Goal: Task Accomplishment & Management: Manage account settings

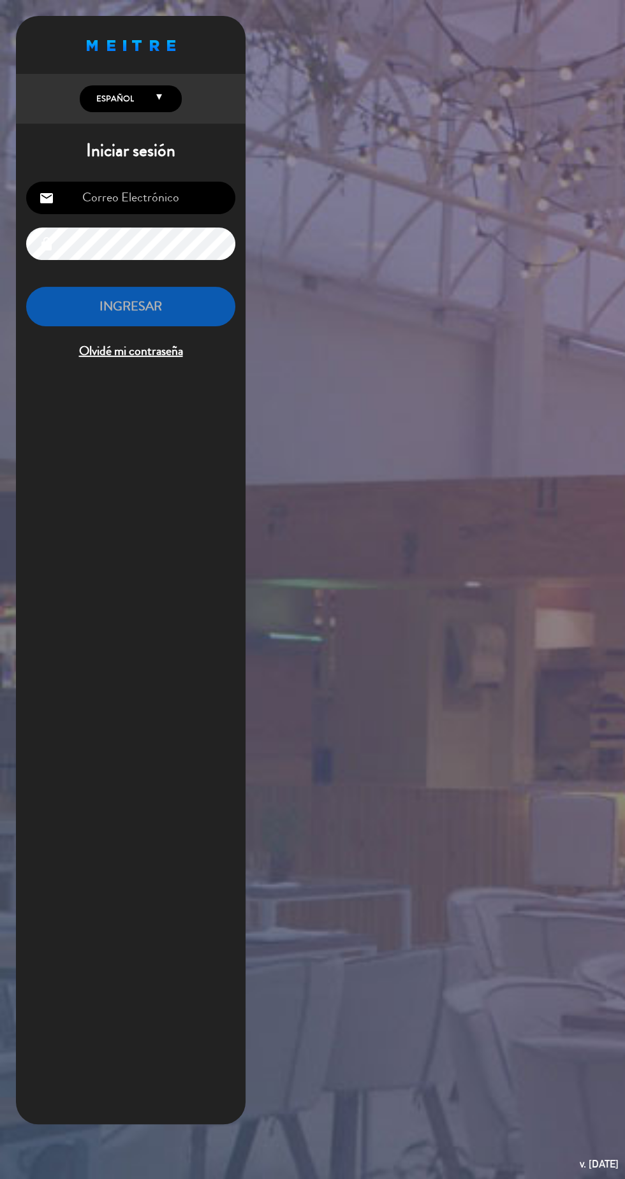
click at [107, 199] on input "email" at bounding box center [130, 198] width 209 height 33
type input "[EMAIL_ADDRESS][DOMAIN_NAME]"
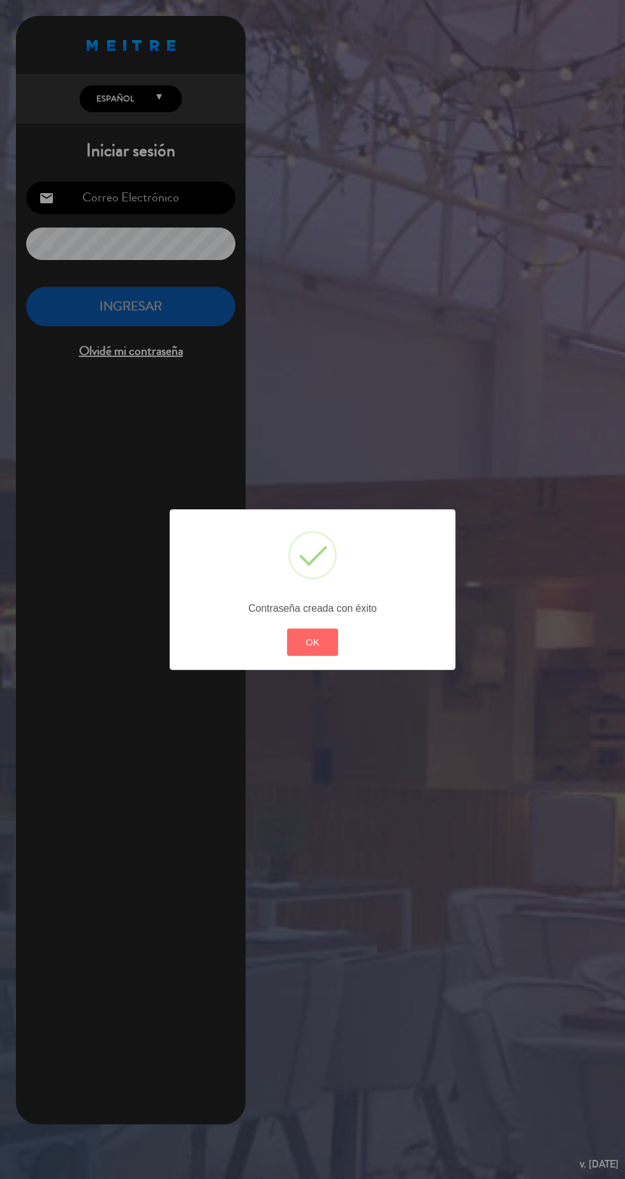
click at [175, 247] on div "? ! i × Contraseña creada con éxito OK Cancel" at bounding box center [312, 589] width 625 height 1179
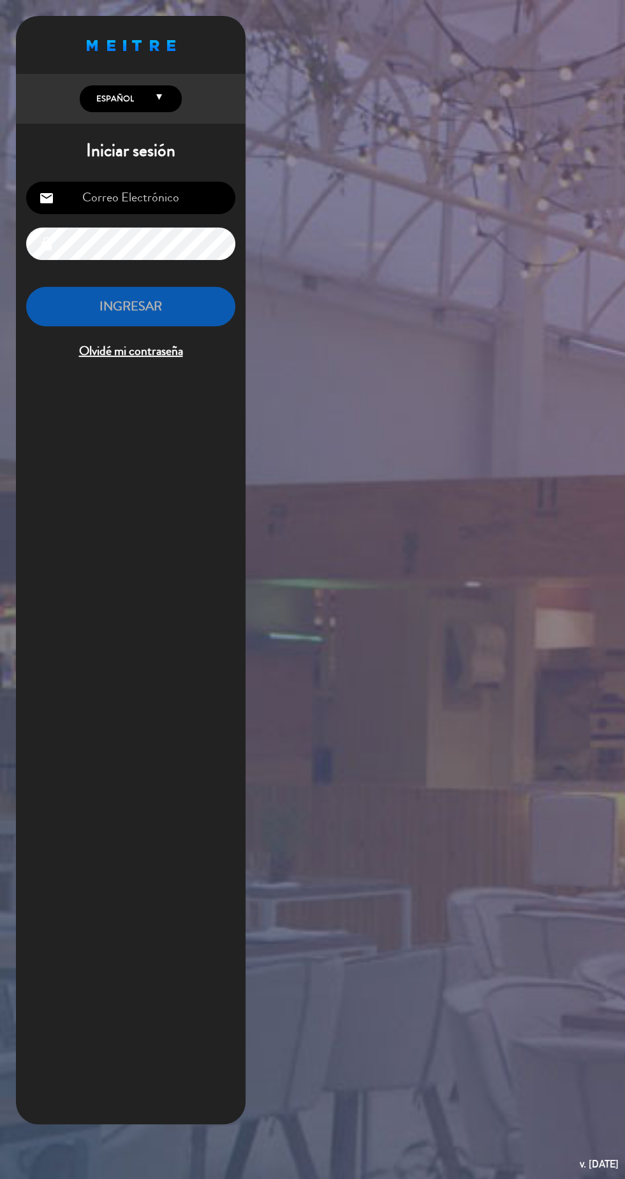
click at [339, 502] on div "Proudly born in Uruguay. Made with love in California English Español Português…" at bounding box center [312, 589] width 625 height 1179
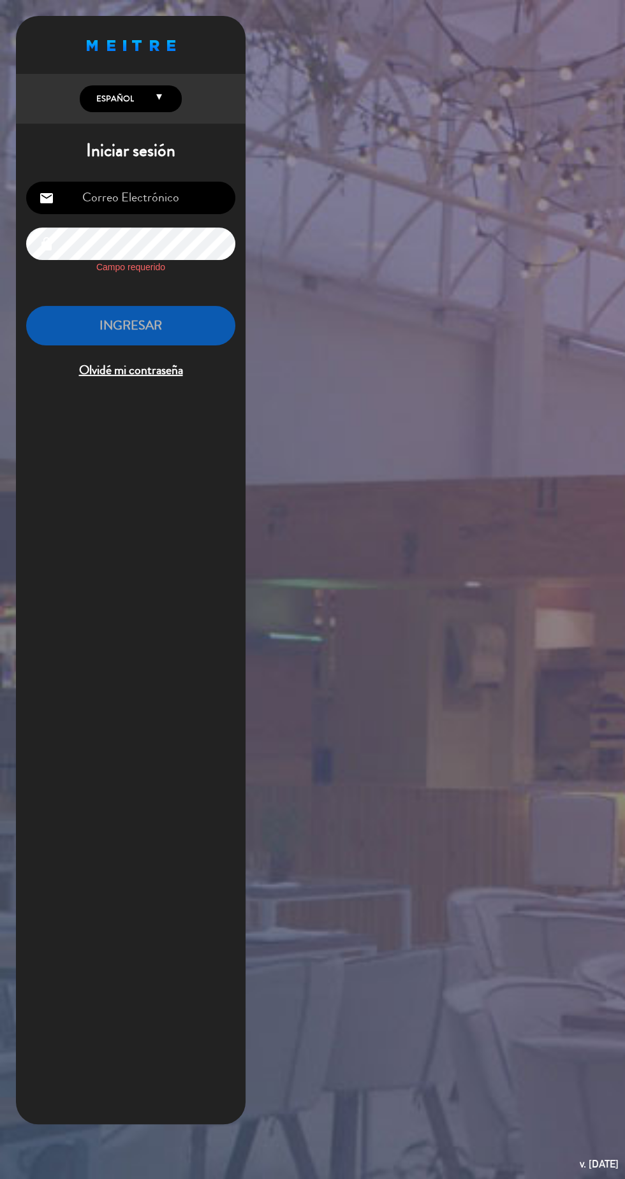
click at [150, 368] on span "Olvidé mi contraseña" at bounding box center [130, 370] width 209 height 21
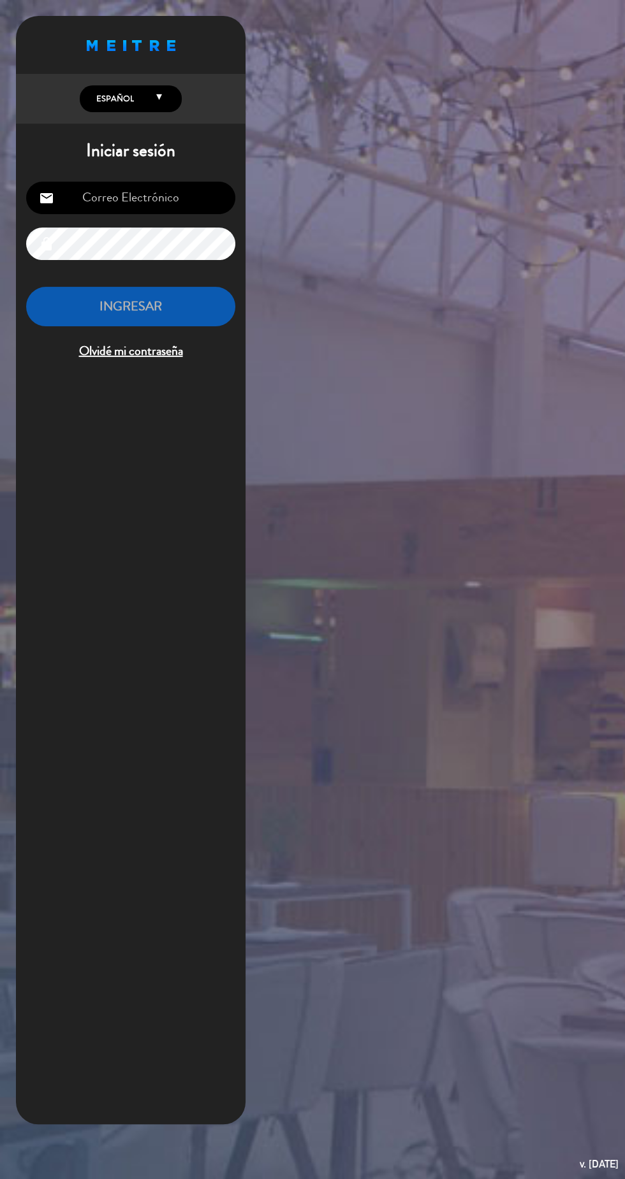
click at [97, 194] on input "email" at bounding box center [130, 198] width 209 height 33
type input "[EMAIL_ADDRESS][DOMAIN_NAME]"
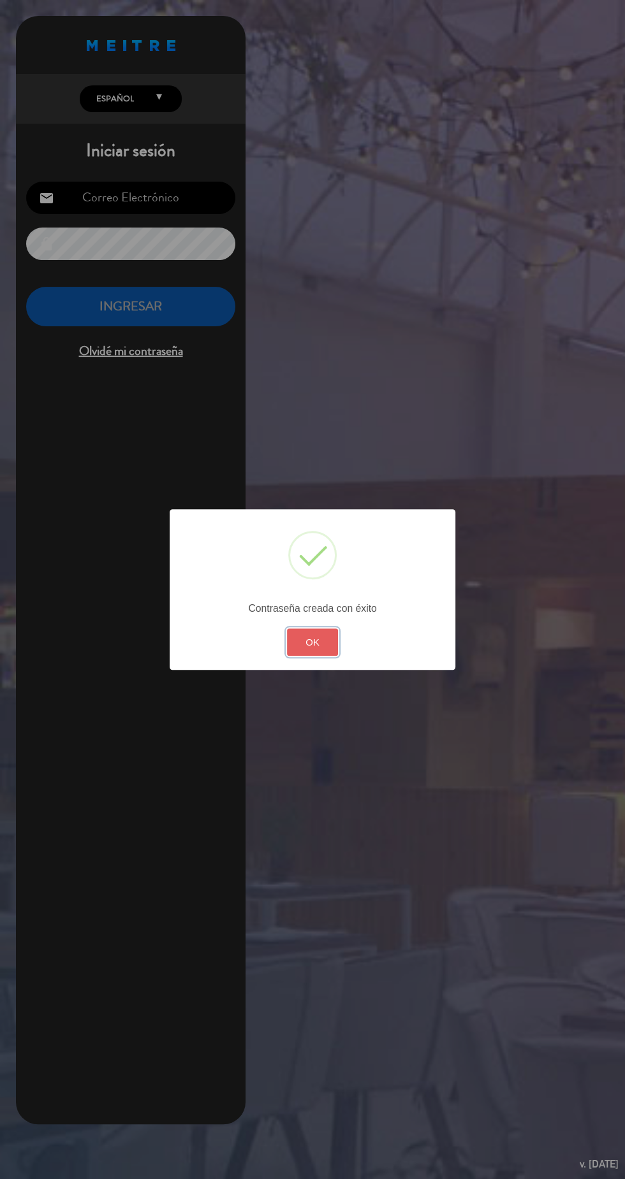
click at [326, 653] on button "OK" at bounding box center [313, 642] width 52 height 27
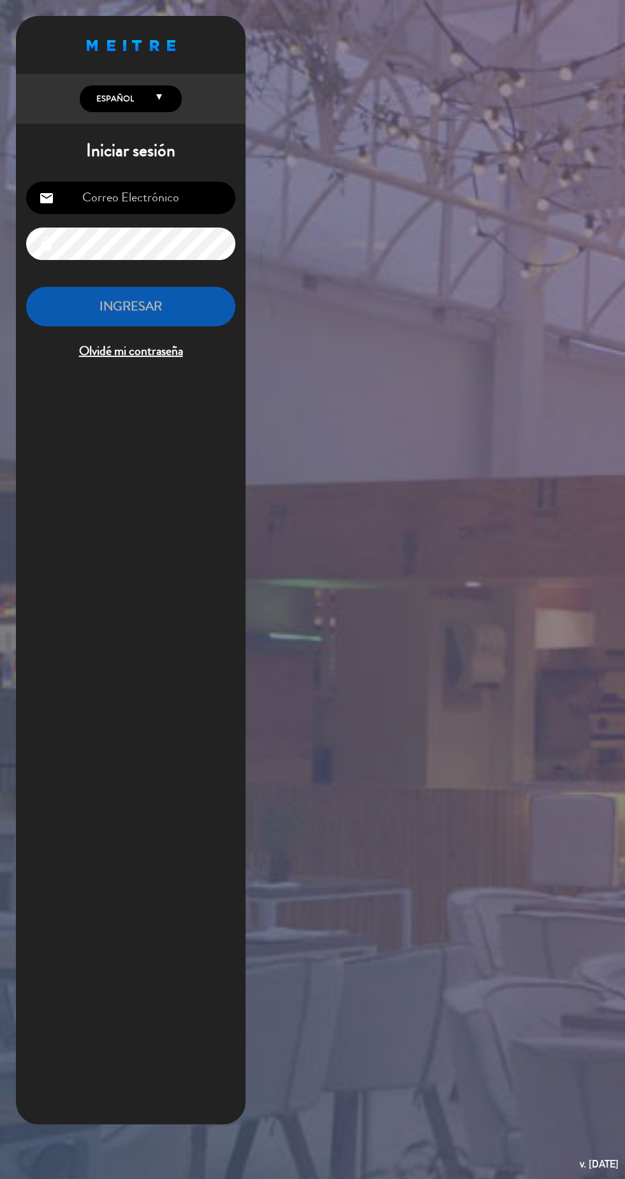
click at [84, 302] on div "email lock INGRESAR Olvidé mi contraseña" at bounding box center [131, 271] width 230 height 201
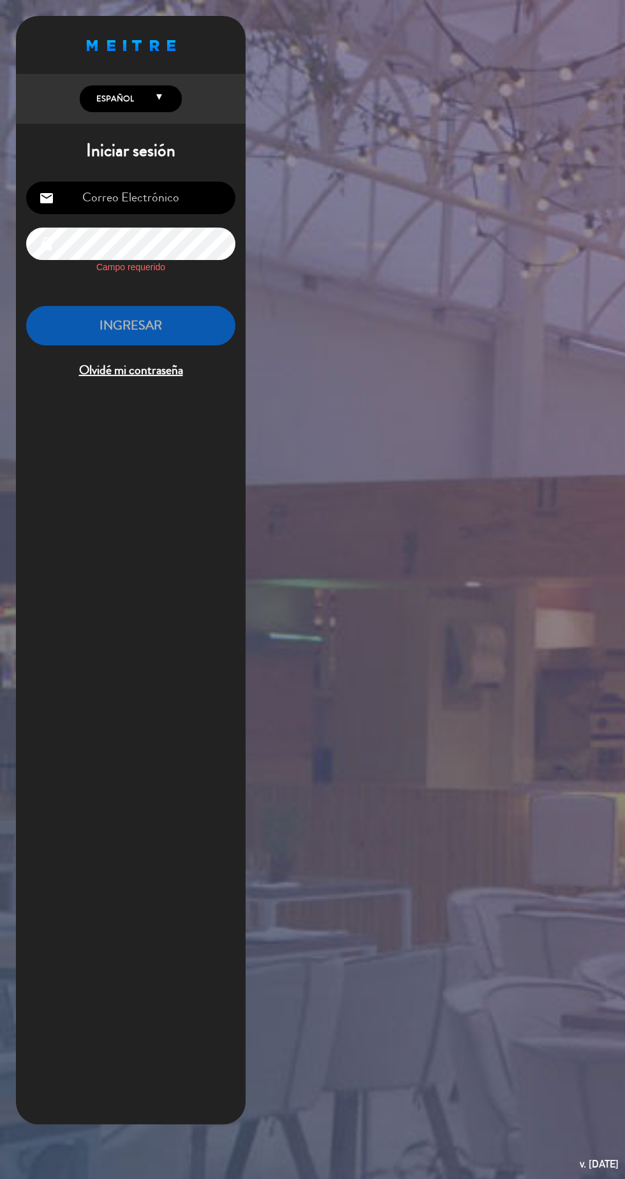
click at [589, 1074] on div "Proudly born in [GEOGRAPHIC_DATA]. Made with love in [US_STATE] English Español…" at bounding box center [312, 589] width 625 height 1179
